Goal: Complete application form

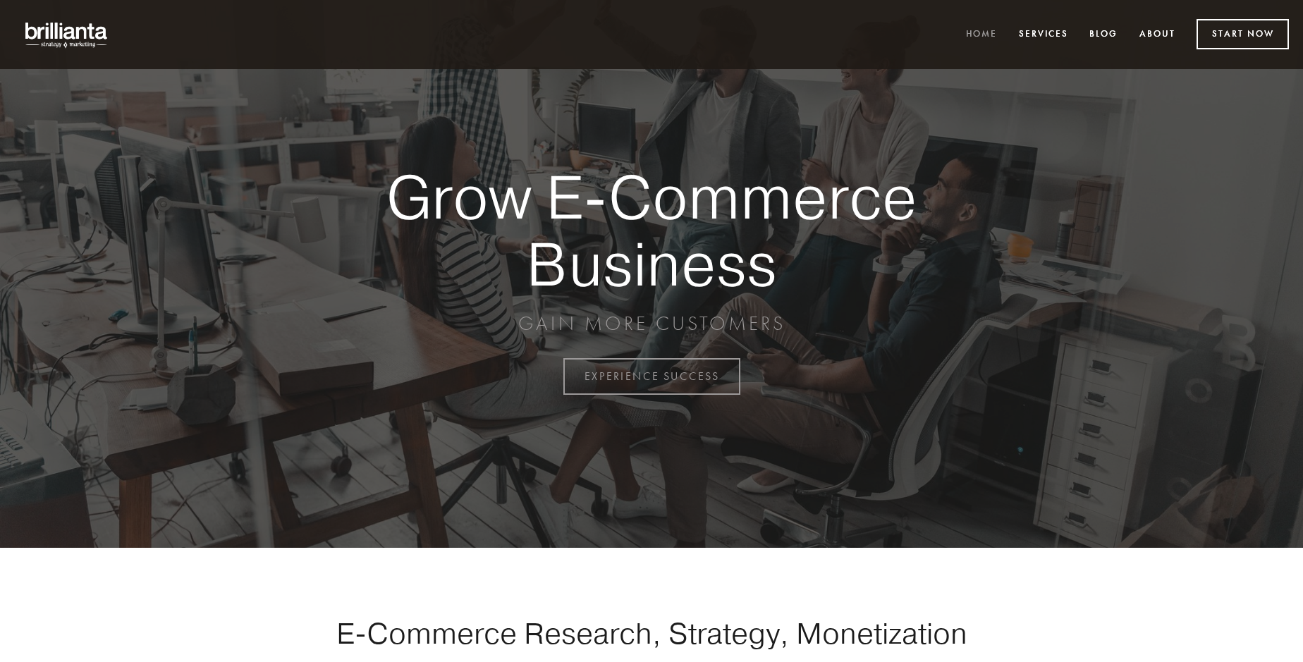
scroll to position [3695, 0]
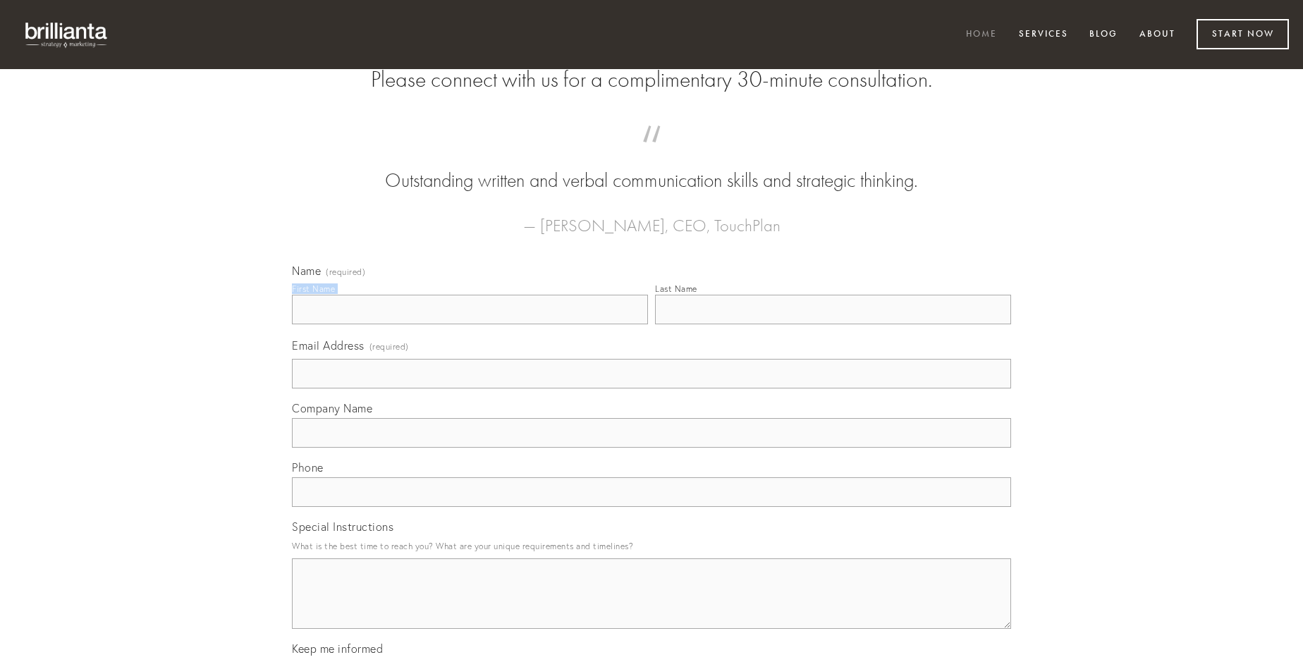
type input "[PERSON_NAME]"
click at [832, 324] on input "Last Name" at bounding box center [833, 310] width 356 height 30
type input "[PERSON_NAME]"
click at [651, 388] on input "Email Address (required)" at bounding box center [651, 374] width 719 height 30
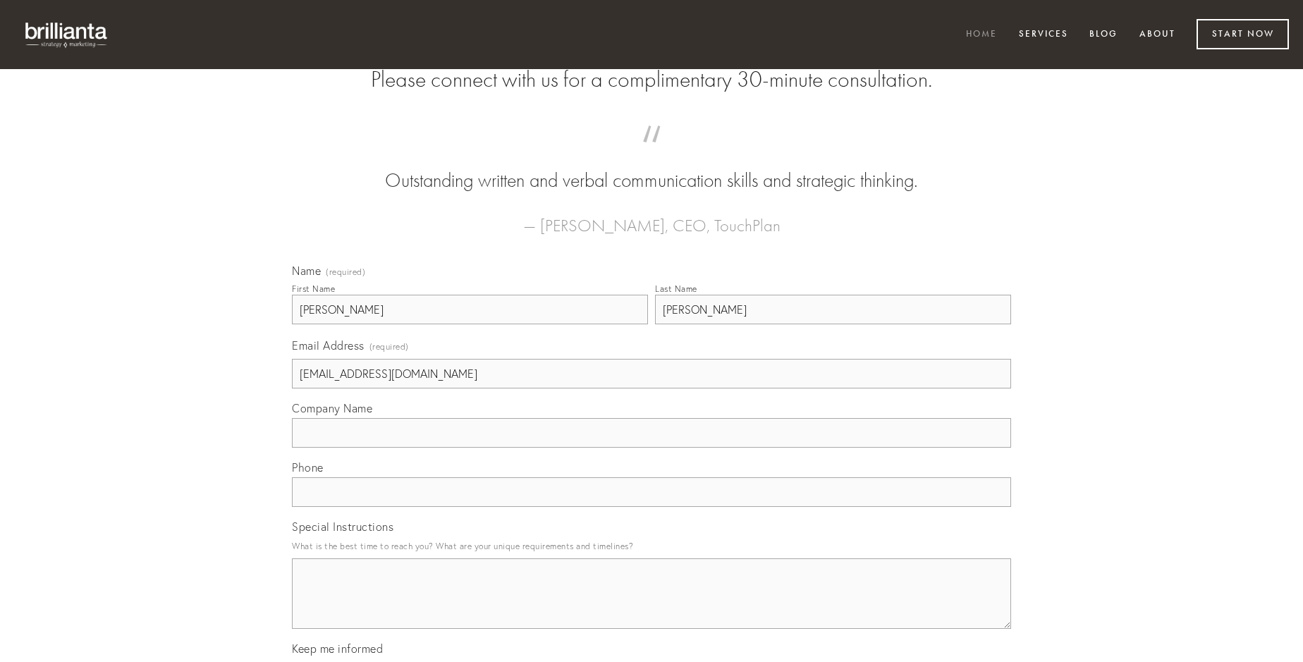
type input "[EMAIL_ADDRESS][DOMAIN_NAME]"
click at [651, 448] on input "Company Name" at bounding box center [651, 433] width 719 height 30
type input "cohaero"
click at [651, 507] on input "text" at bounding box center [651, 492] width 719 height 30
click at [651, 606] on textarea "Special Instructions" at bounding box center [651, 593] width 719 height 70
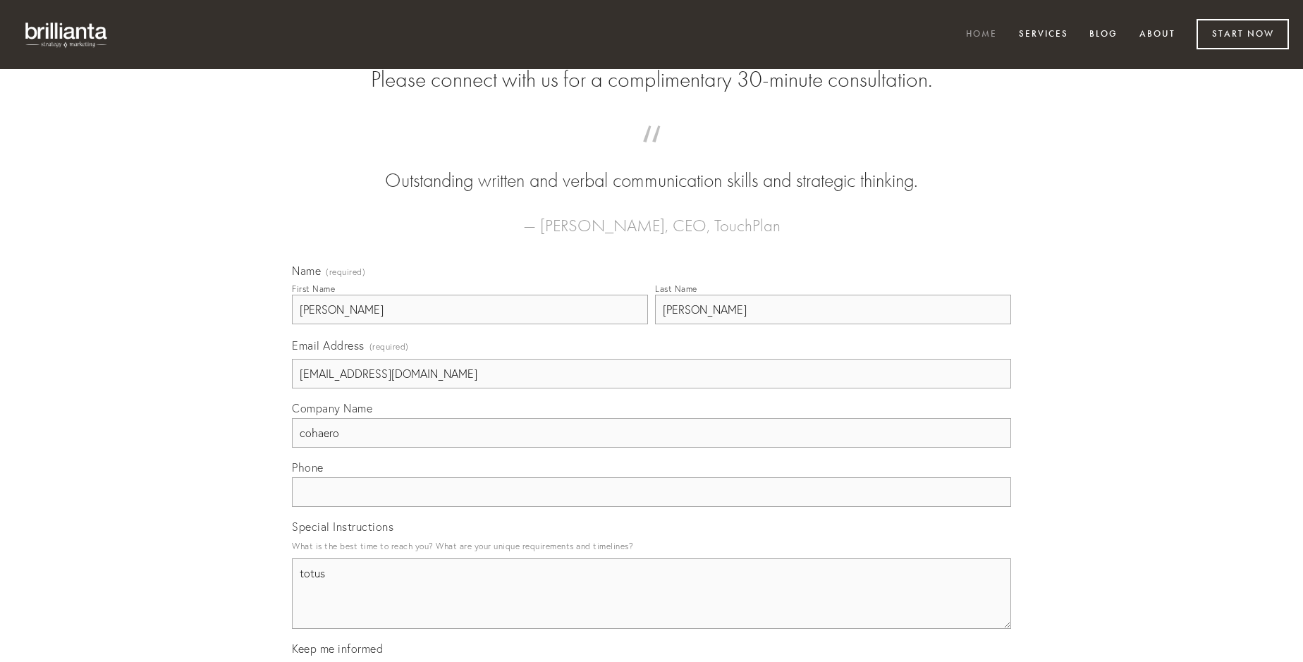
type textarea "totus"
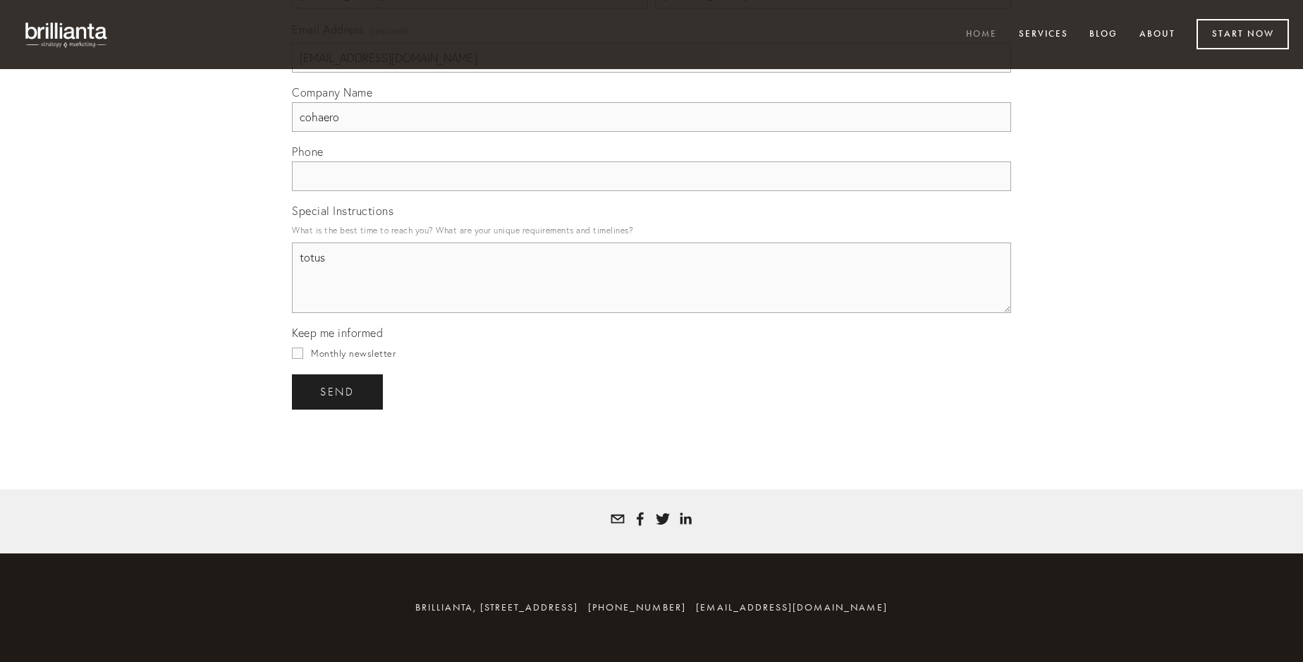
click at [338, 391] on span "send" at bounding box center [337, 392] width 35 height 13
